Goal: Task Accomplishment & Management: Complete application form

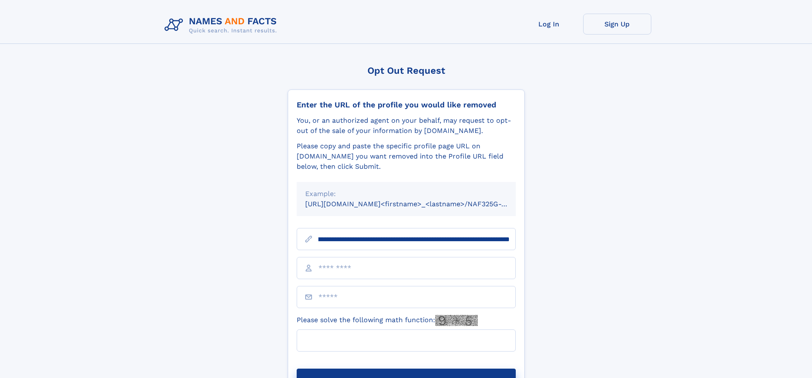
scroll to position [0, 91]
type input "**********"
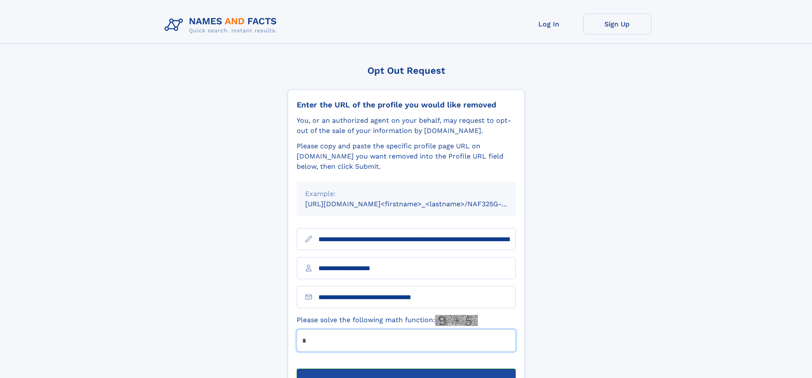
type input "*"
click at [406, 369] on button "Submit Opt Out Request" at bounding box center [406, 382] width 219 height 27
